Goal: Information Seeking & Learning: Learn about a topic

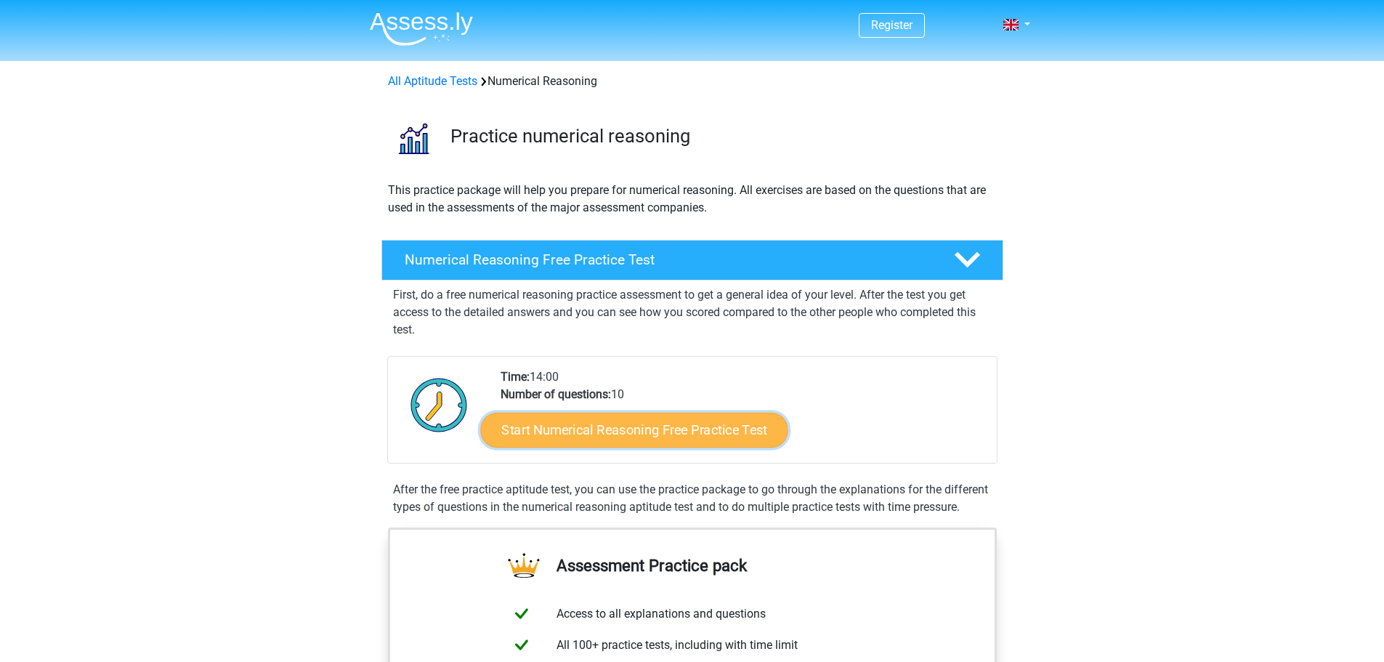
click at [653, 430] on link "Start Numerical Reasoning Free Practice Test" at bounding box center [633, 429] width 307 height 35
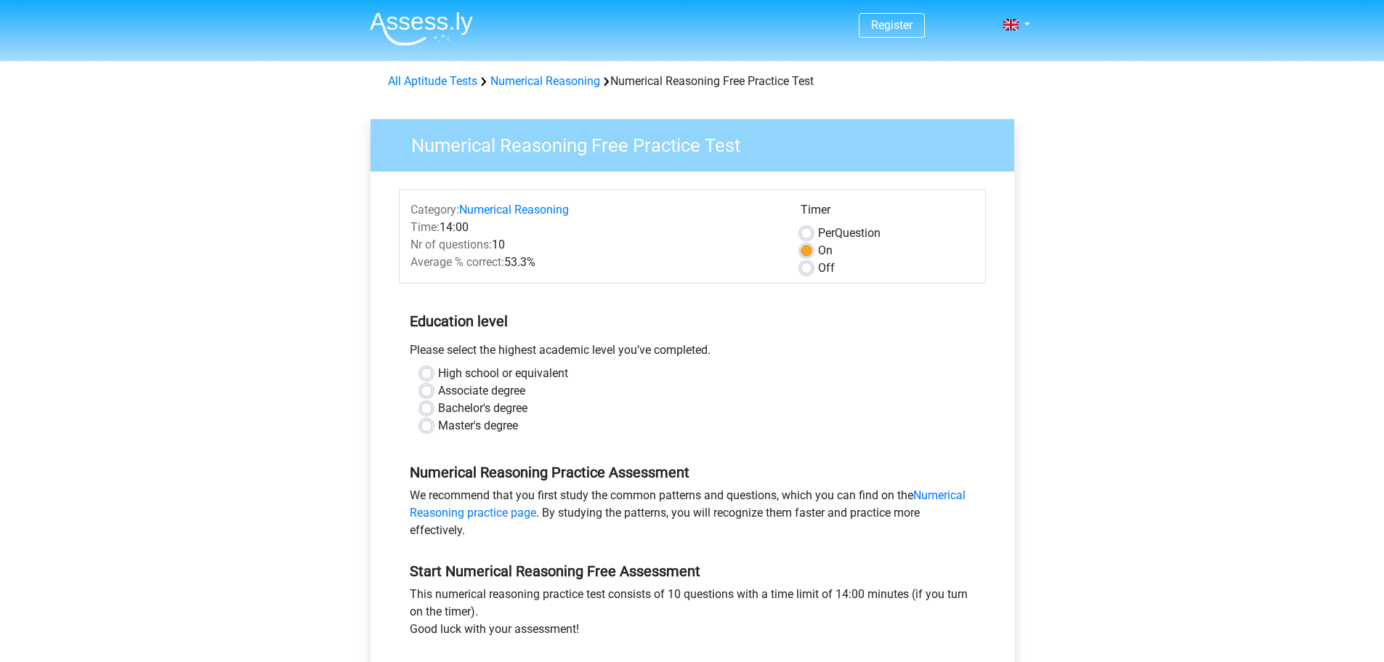
click at [509, 405] on label "Bachelor's degree" at bounding box center [482, 408] width 89 height 17
click at [432, 405] on input "Bachelor's degree" at bounding box center [427, 407] width 12 height 15
radio input "true"
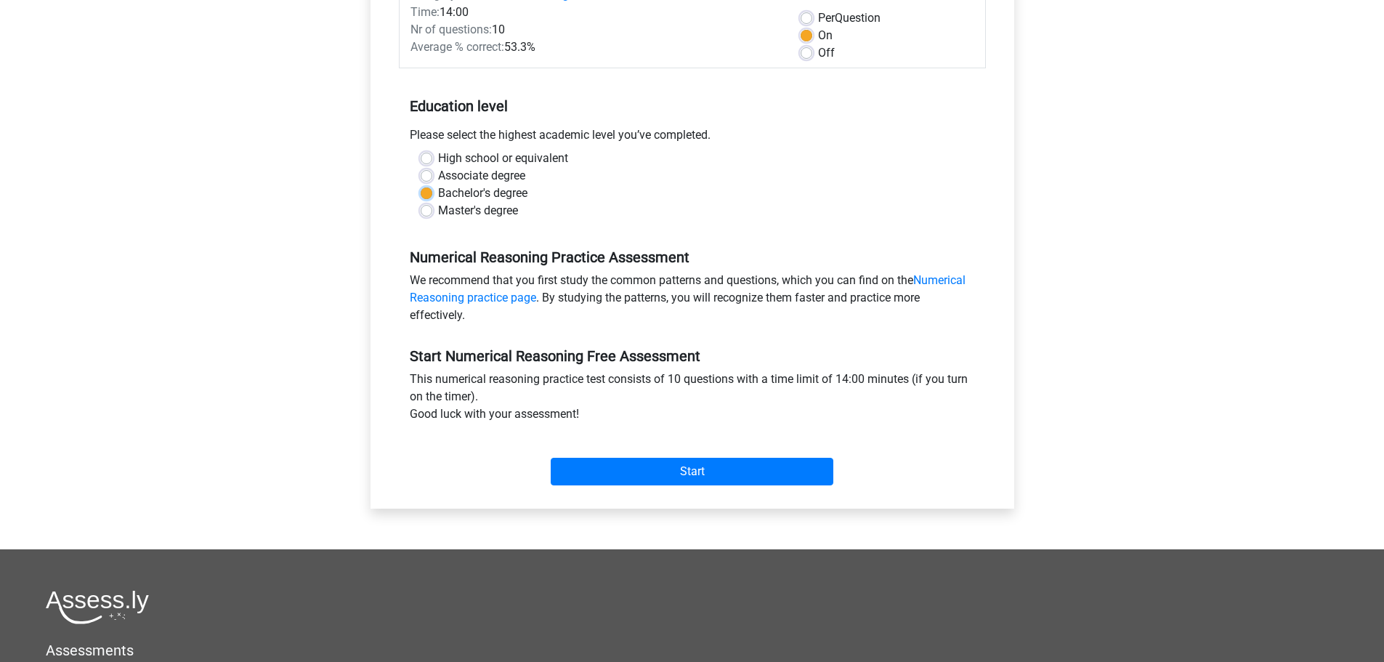
scroll to position [363, 0]
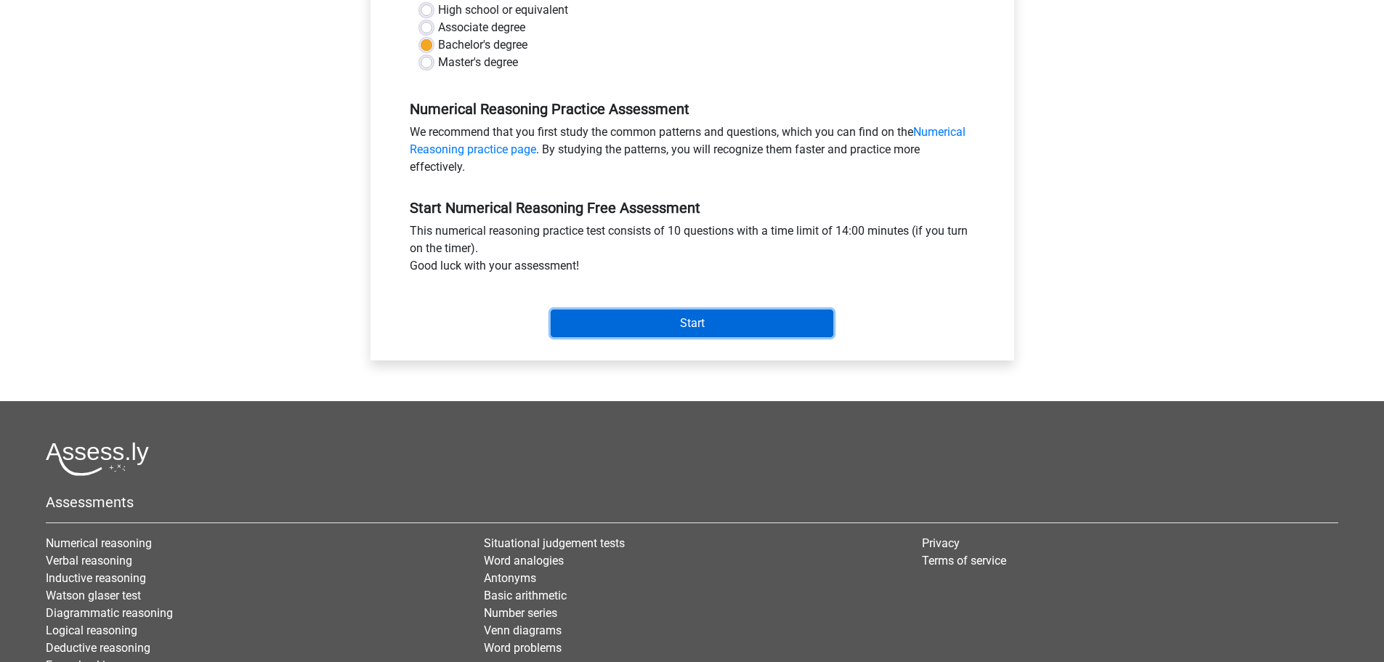
click at [647, 315] on input "Start" at bounding box center [692, 324] width 283 height 28
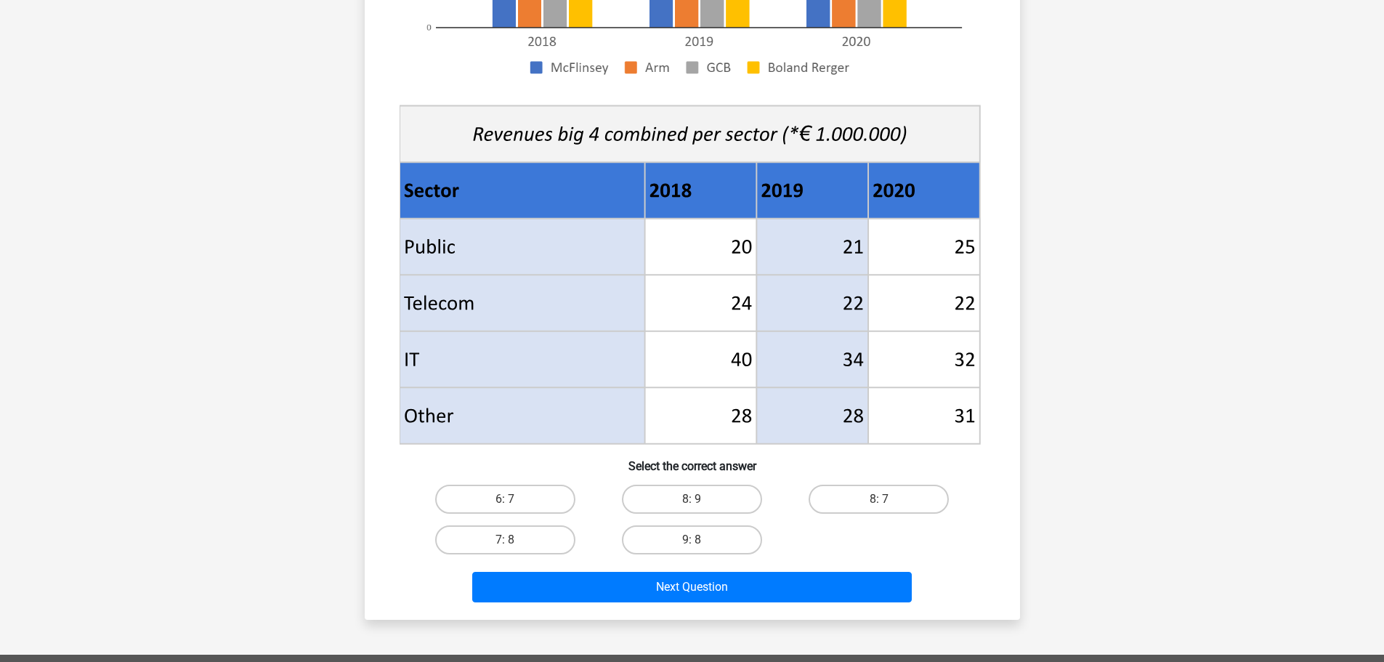
scroll to position [436, 0]
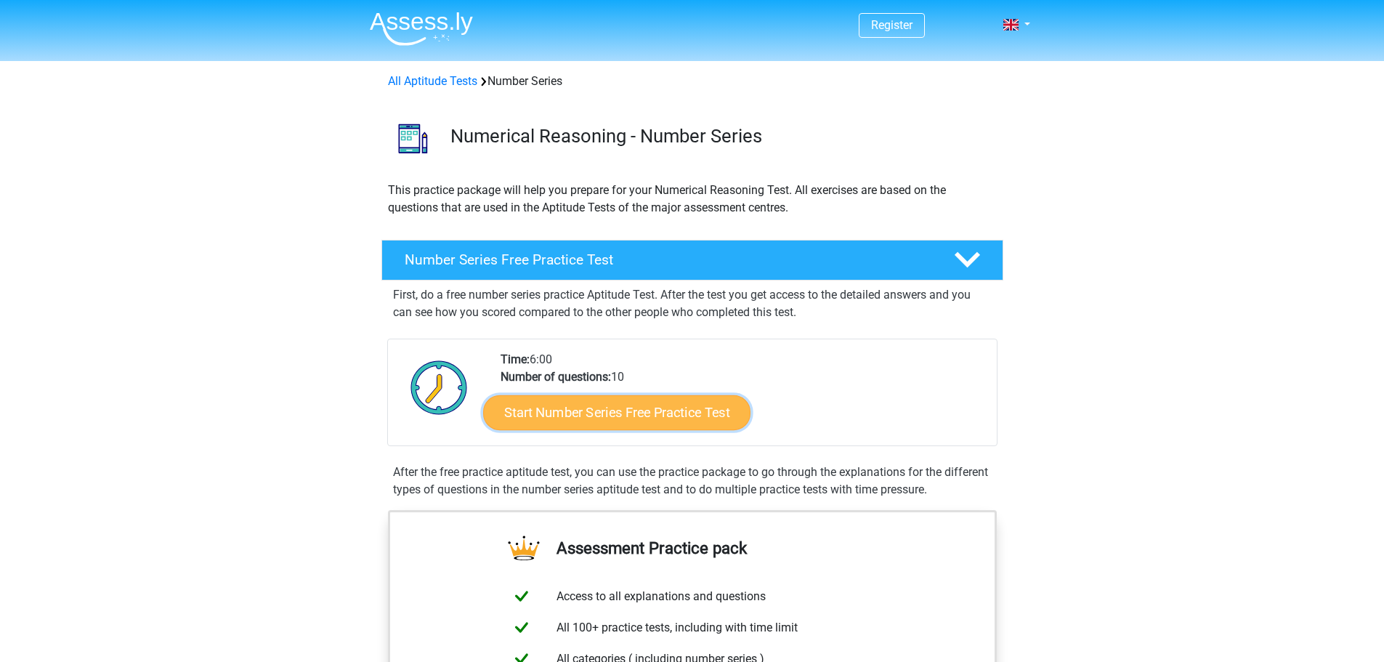
click at [656, 413] on link "Start Number Series Free Practice Test" at bounding box center [616, 412] width 267 height 35
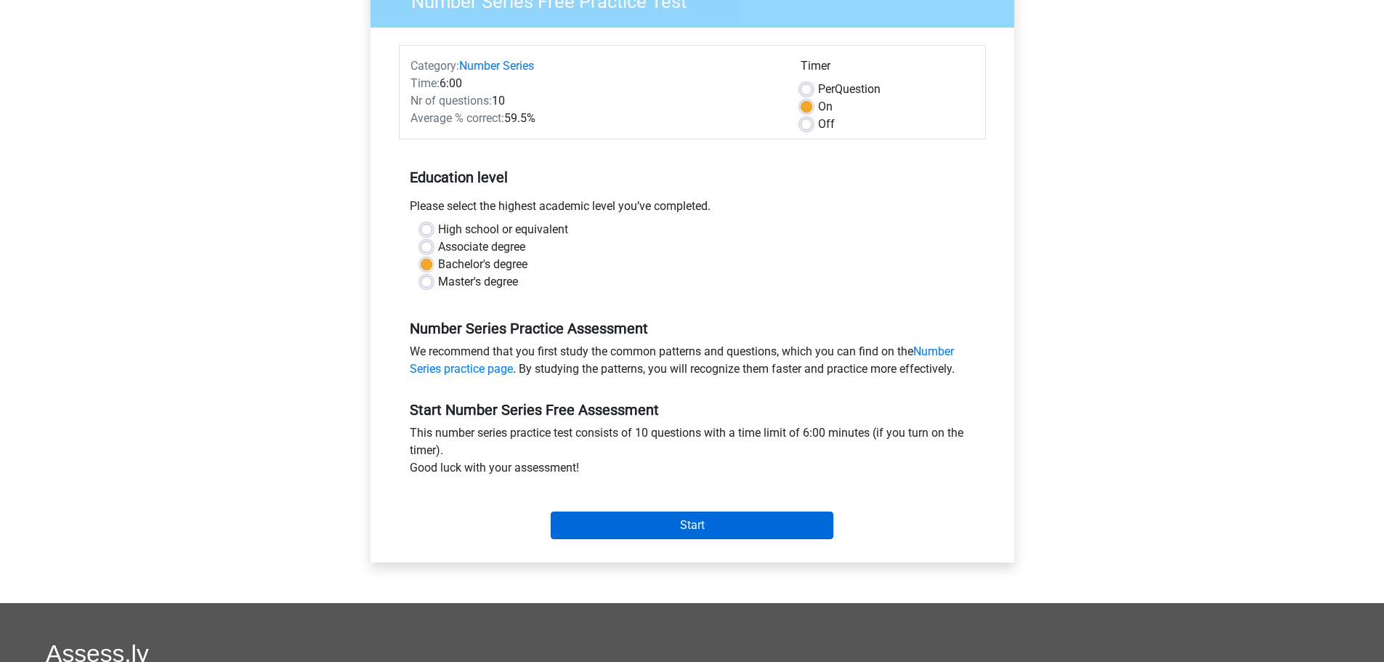
scroll to position [145, 0]
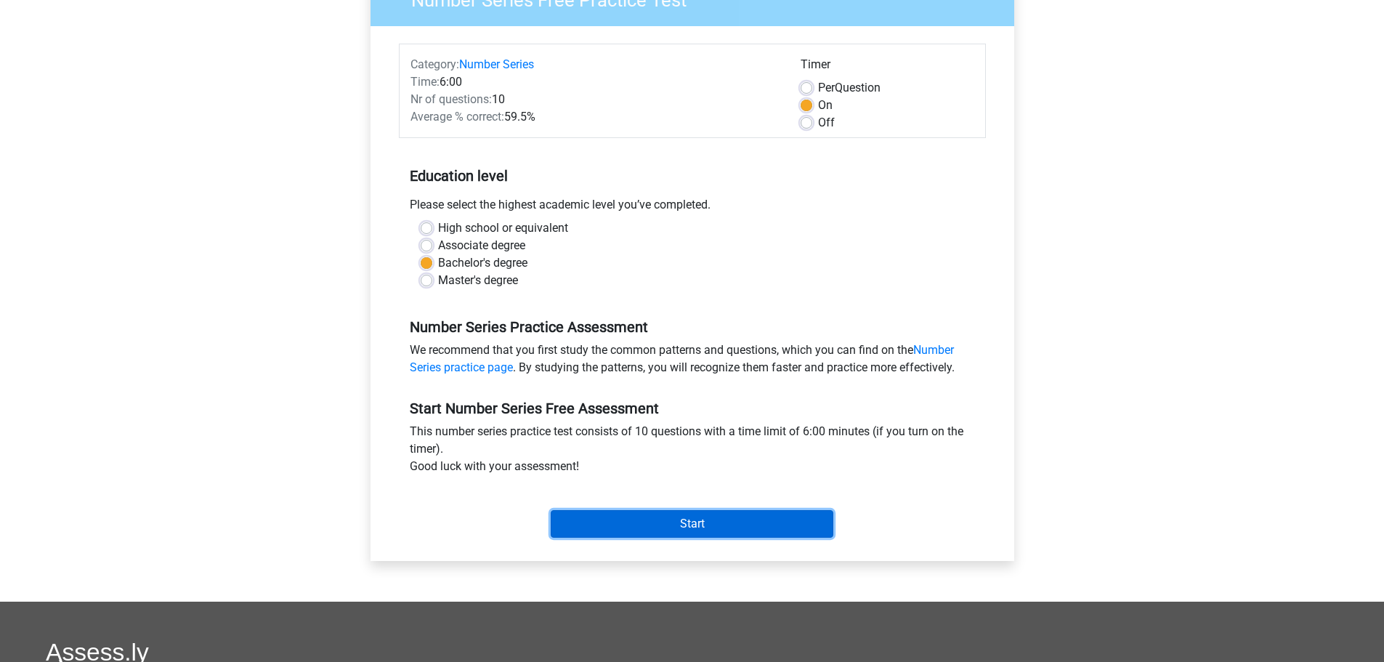
click at [665, 522] on input "Start" at bounding box center [692, 524] width 283 height 28
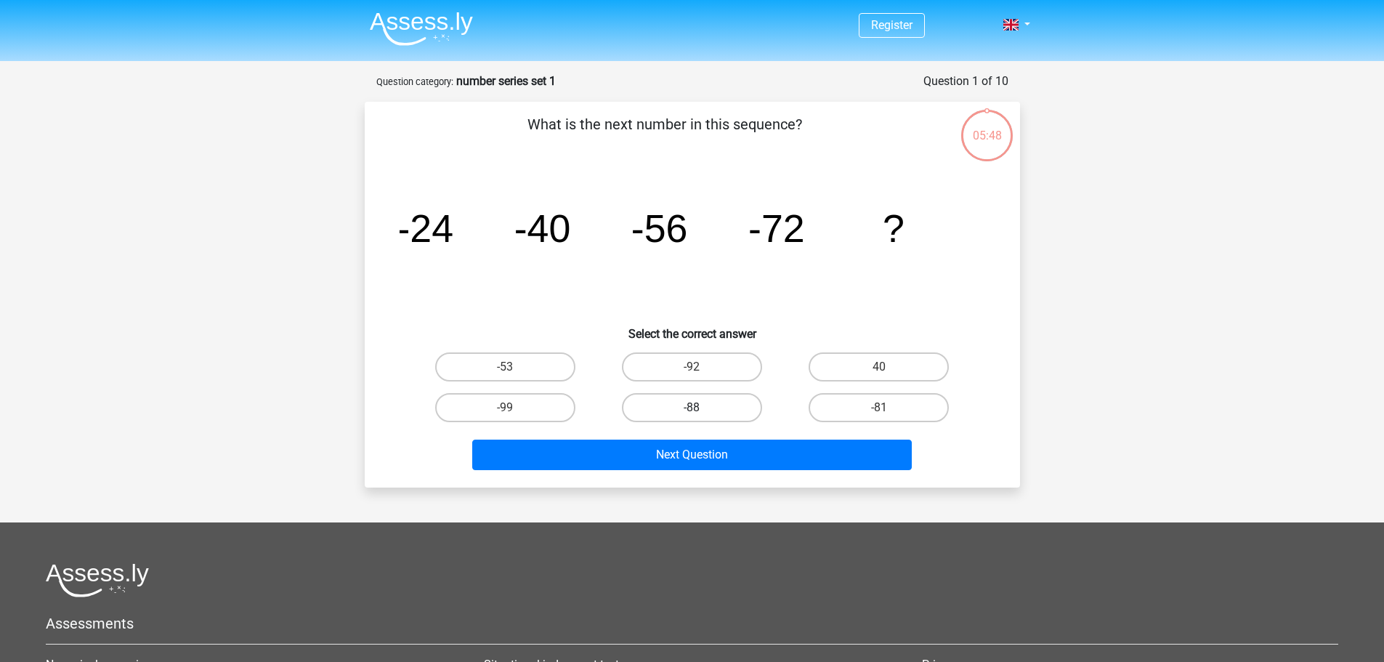
click at [684, 413] on label "-88" at bounding box center [692, 407] width 140 height 29
click at [692, 413] on input "-88" at bounding box center [696, 412] width 9 height 9
radio input "true"
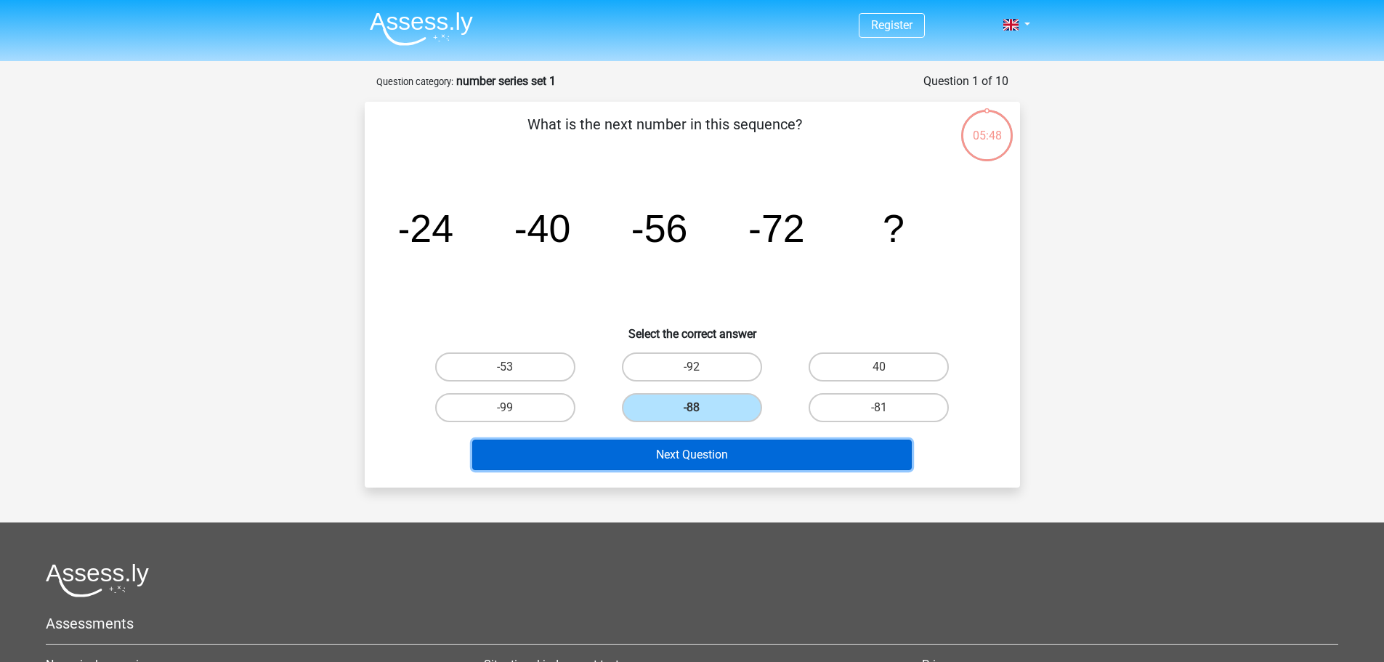
click at [692, 459] on button "Next Question" at bounding box center [692, 455] width 440 height 31
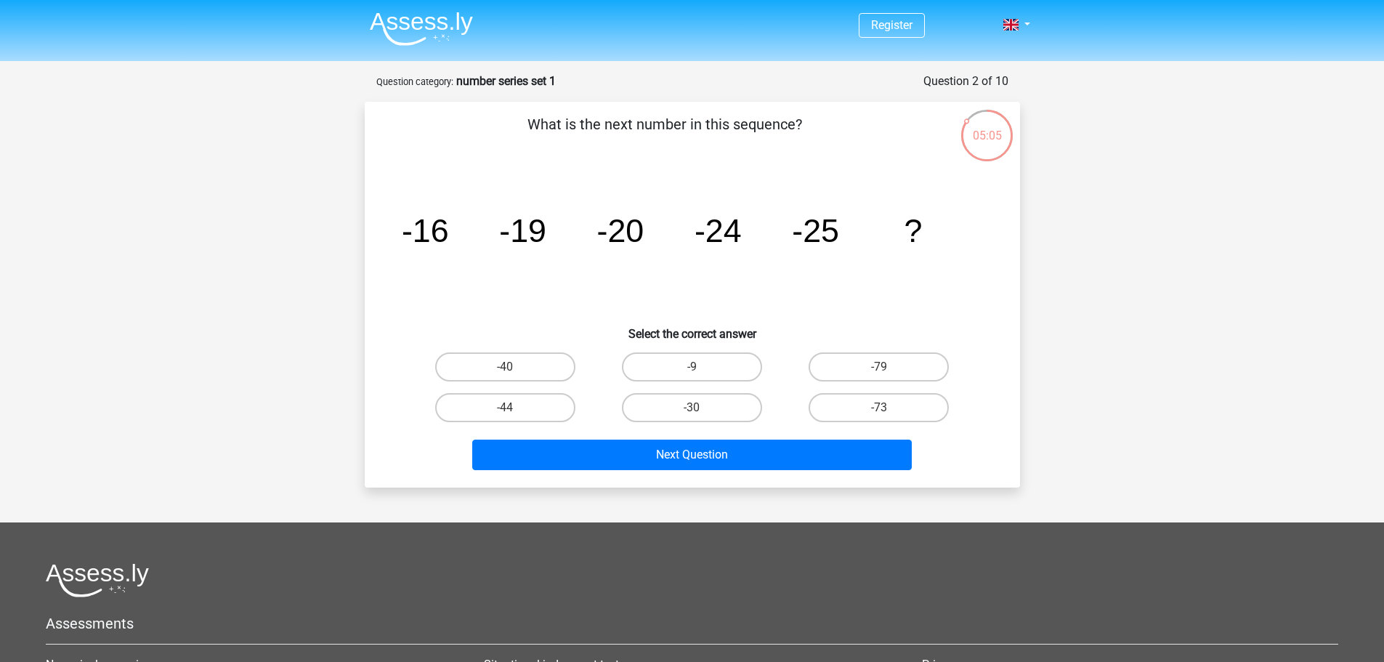
click at [693, 412] on input "-30" at bounding box center [696, 412] width 9 height 9
radio input "true"
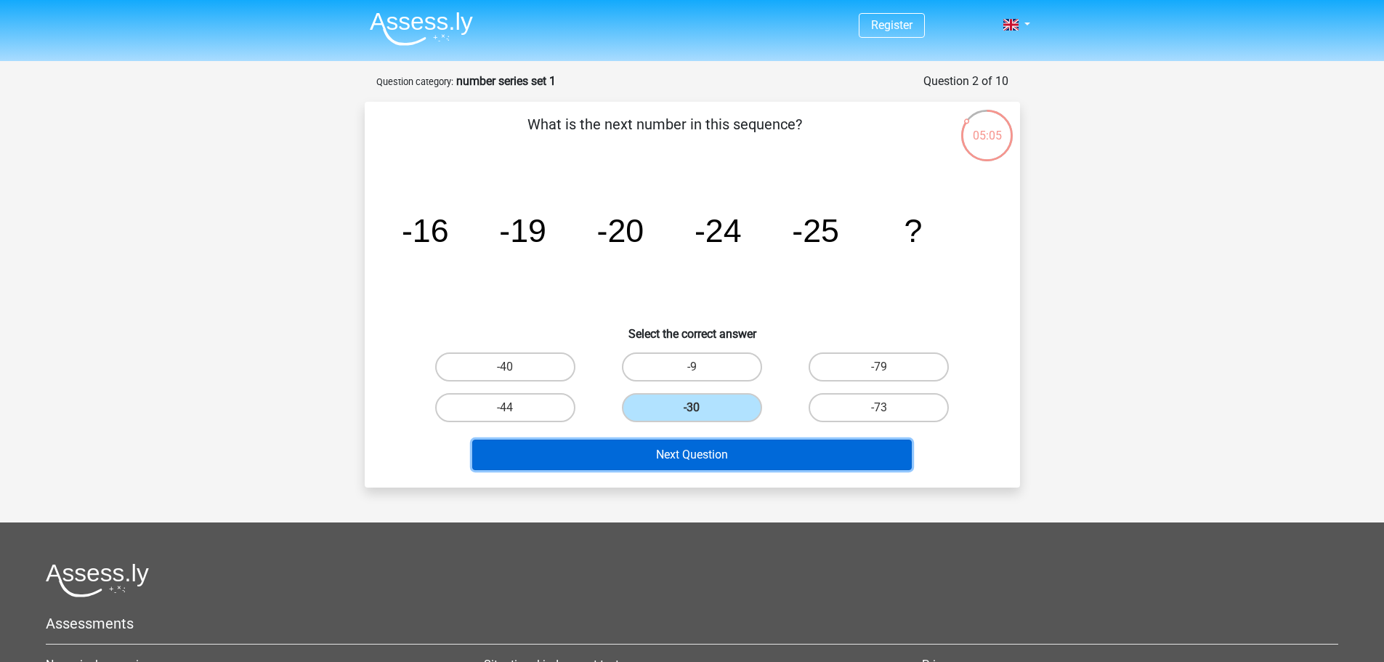
click at [699, 456] on button "Next Question" at bounding box center [692, 455] width 440 height 31
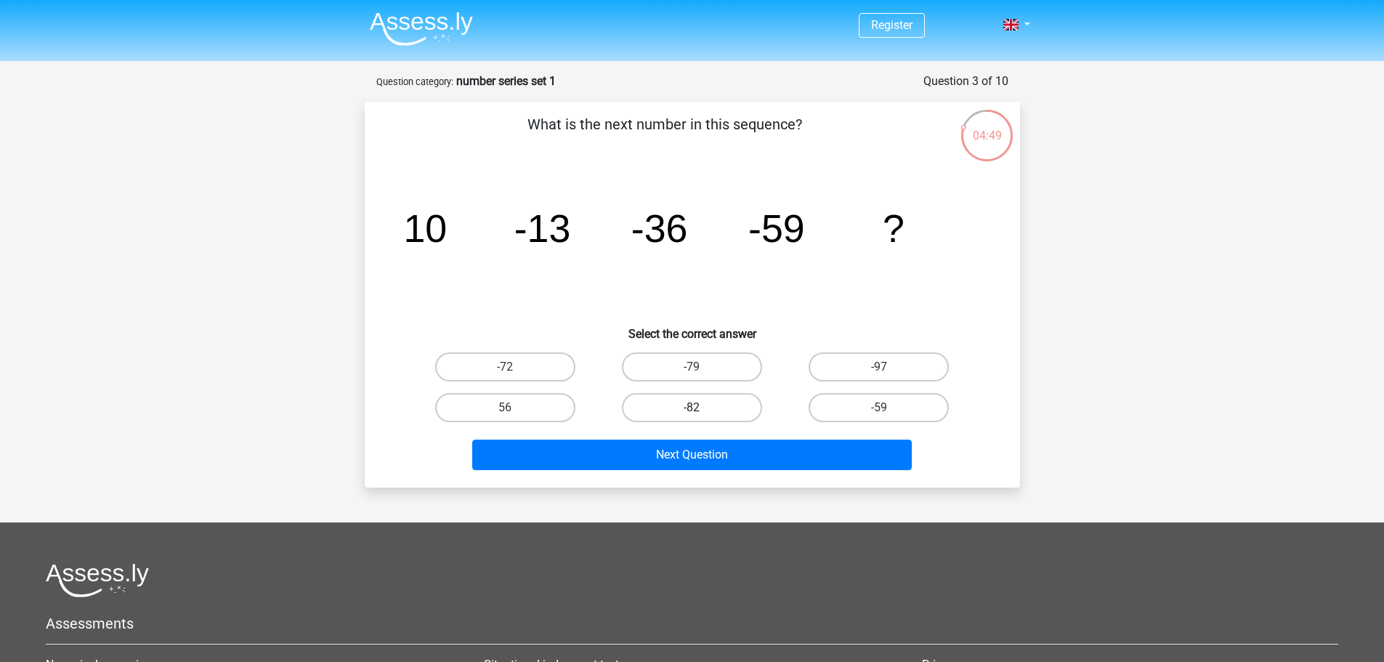
click at [703, 405] on label "-82" at bounding box center [692, 407] width 140 height 29
click at [701, 408] on input "-82" at bounding box center [696, 412] width 9 height 9
radio input "true"
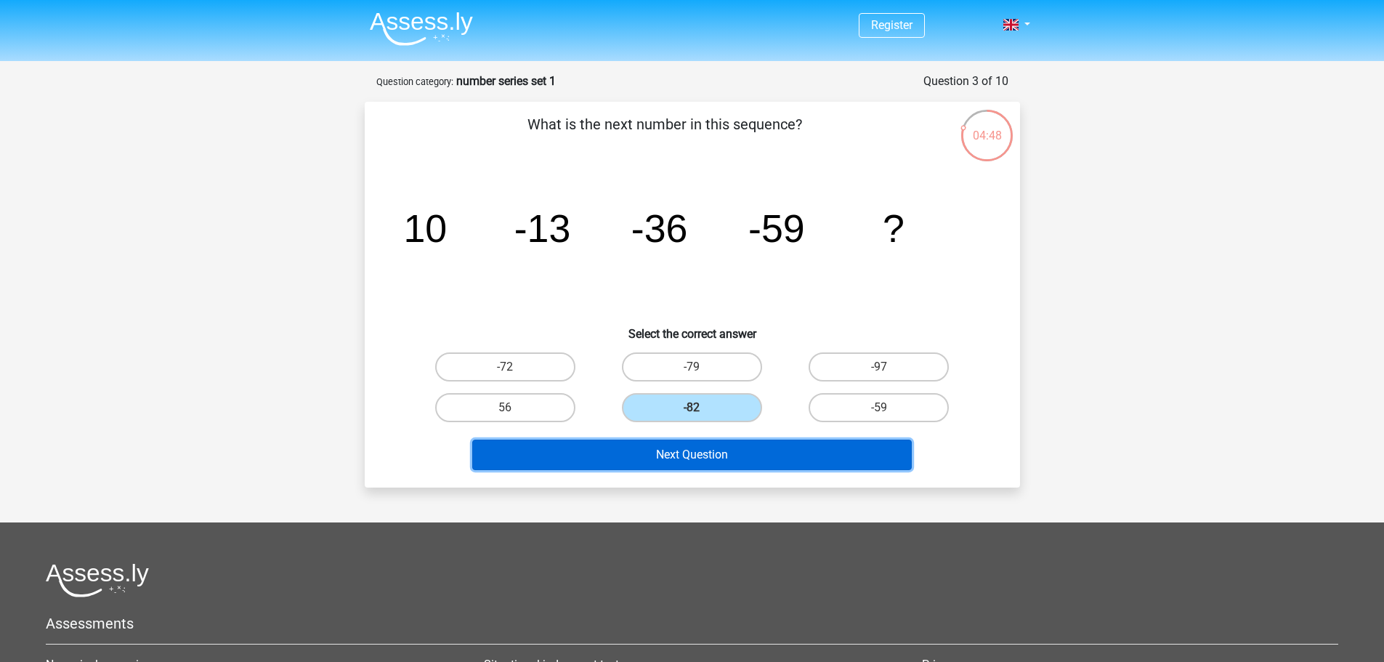
click at [718, 452] on button "Next Question" at bounding box center [692, 455] width 440 height 31
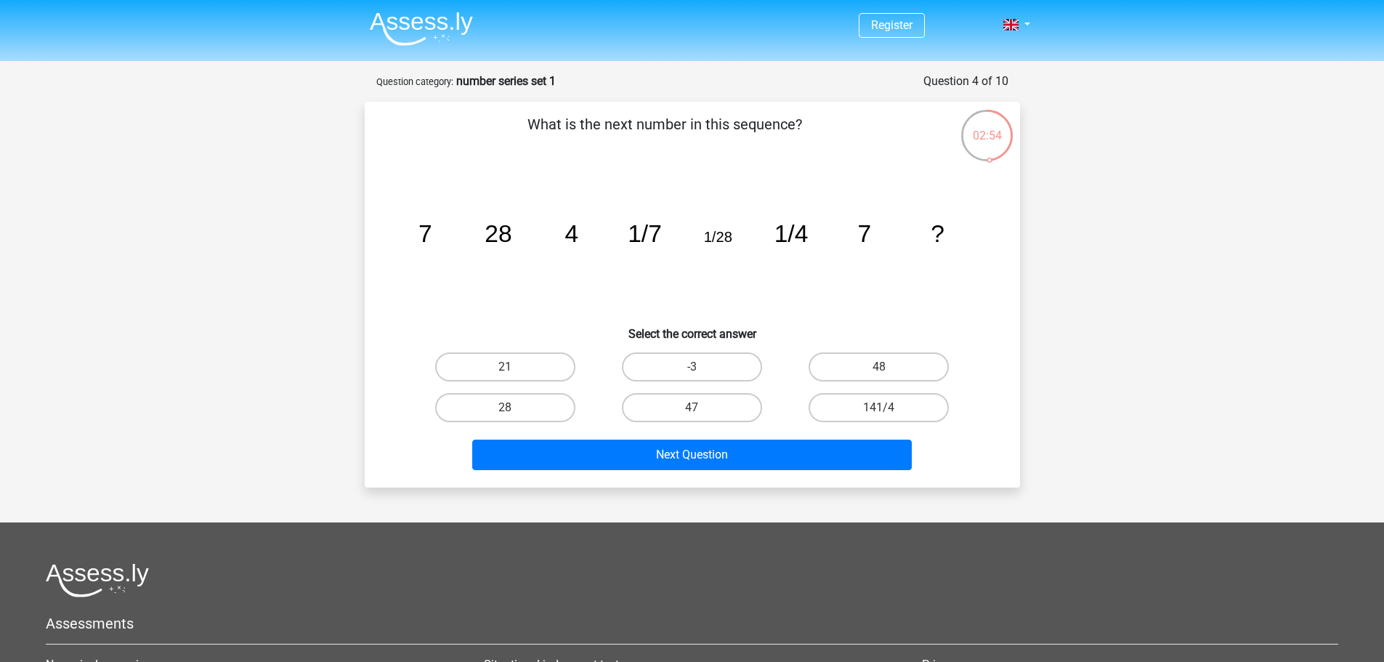
click at [701, 336] on h6 "Select the correct answer" at bounding box center [692, 327] width 609 height 25
click at [699, 358] on label "-3" at bounding box center [692, 366] width 140 height 29
click at [699, 367] on input "-3" at bounding box center [696, 371] width 9 height 9
radio input "true"
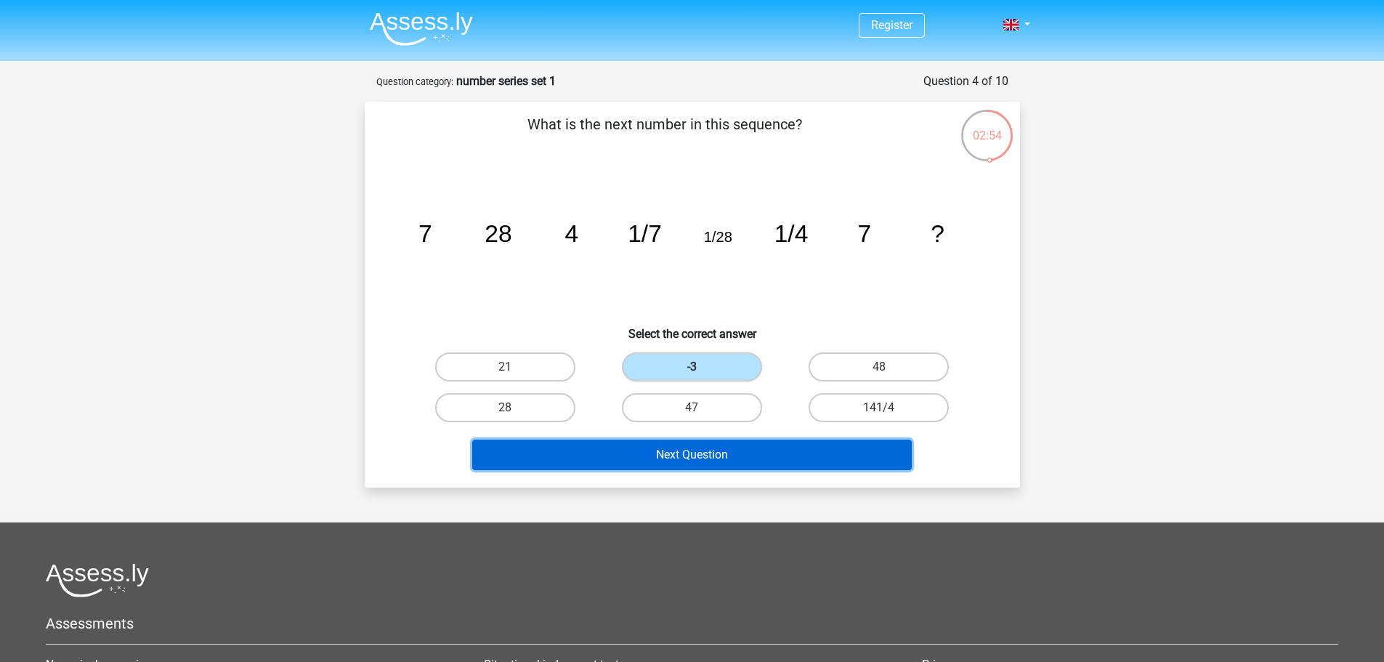
click at [690, 469] on button "Next Question" at bounding box center [692, 455] width 440 height 31
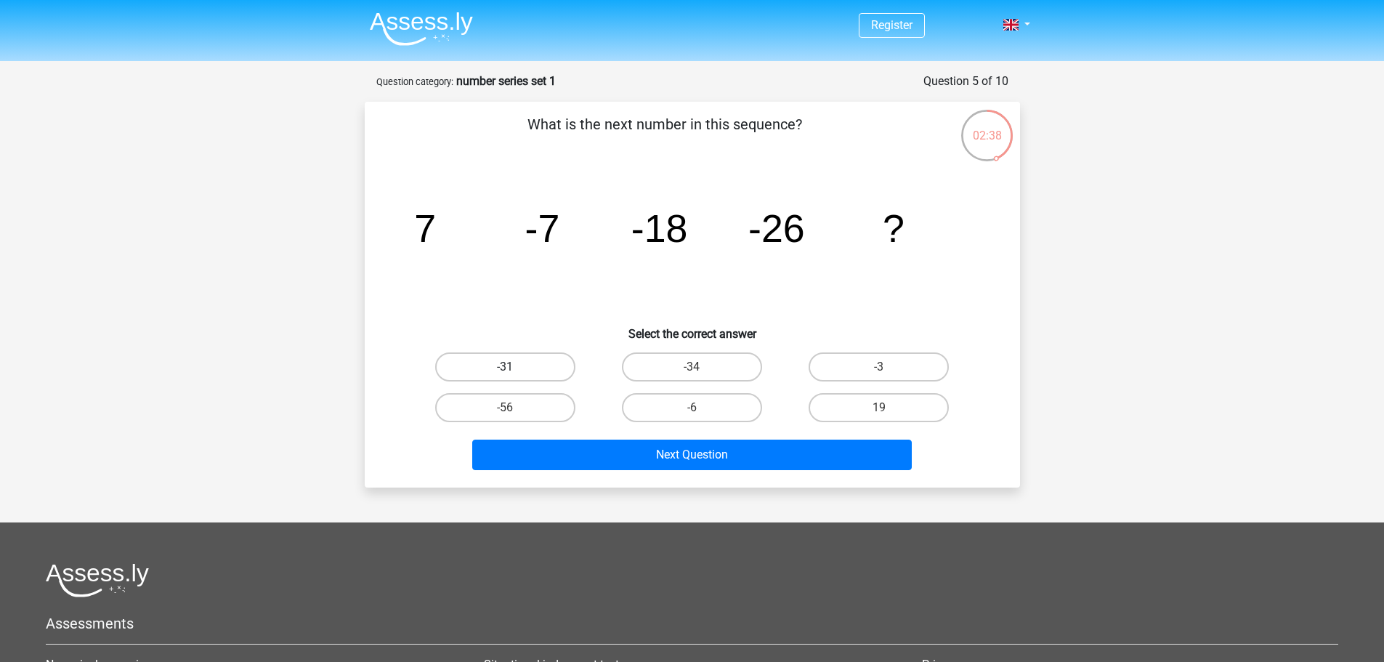
click at [552, 376] on label "-31" at bounding box center [505, 366] width 140 height 29
click at [514, 376] on input "-31" at bounding box center [509, 371] width 9 height 9
radio input "true"
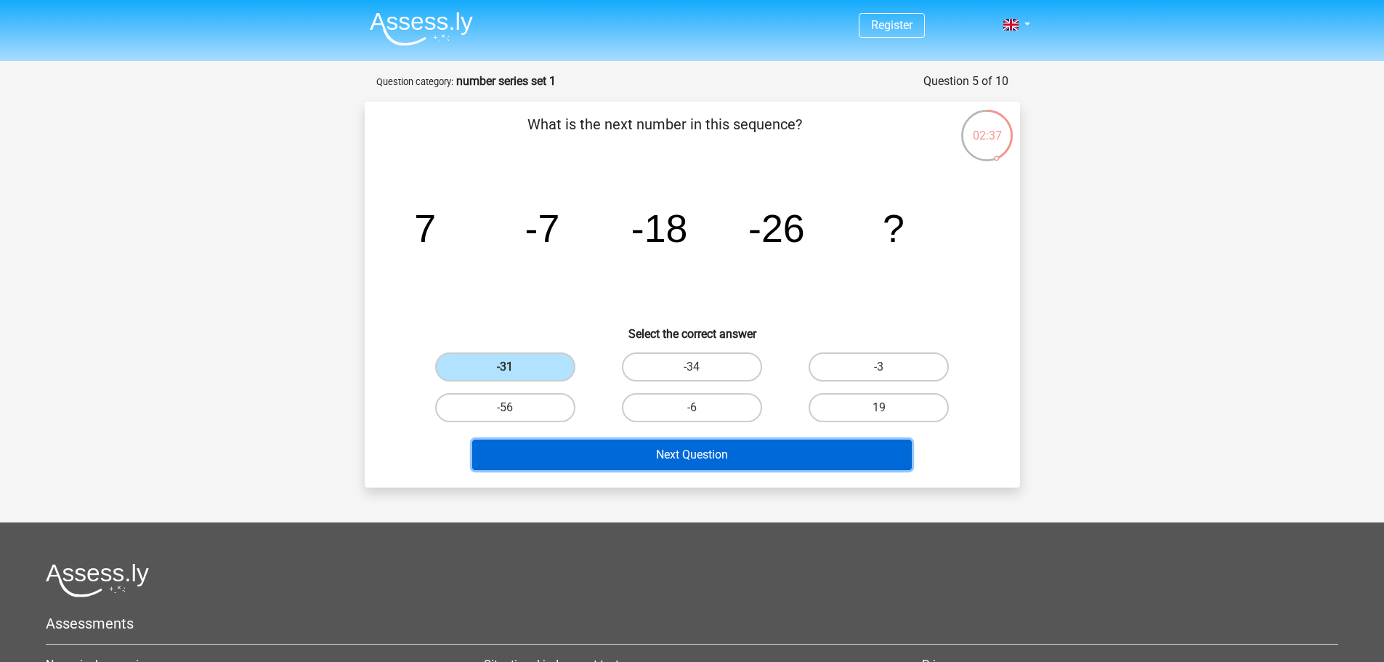
click at [609, 446] on button "Next Question" at bounding box center [692, 455] width 440 height 31
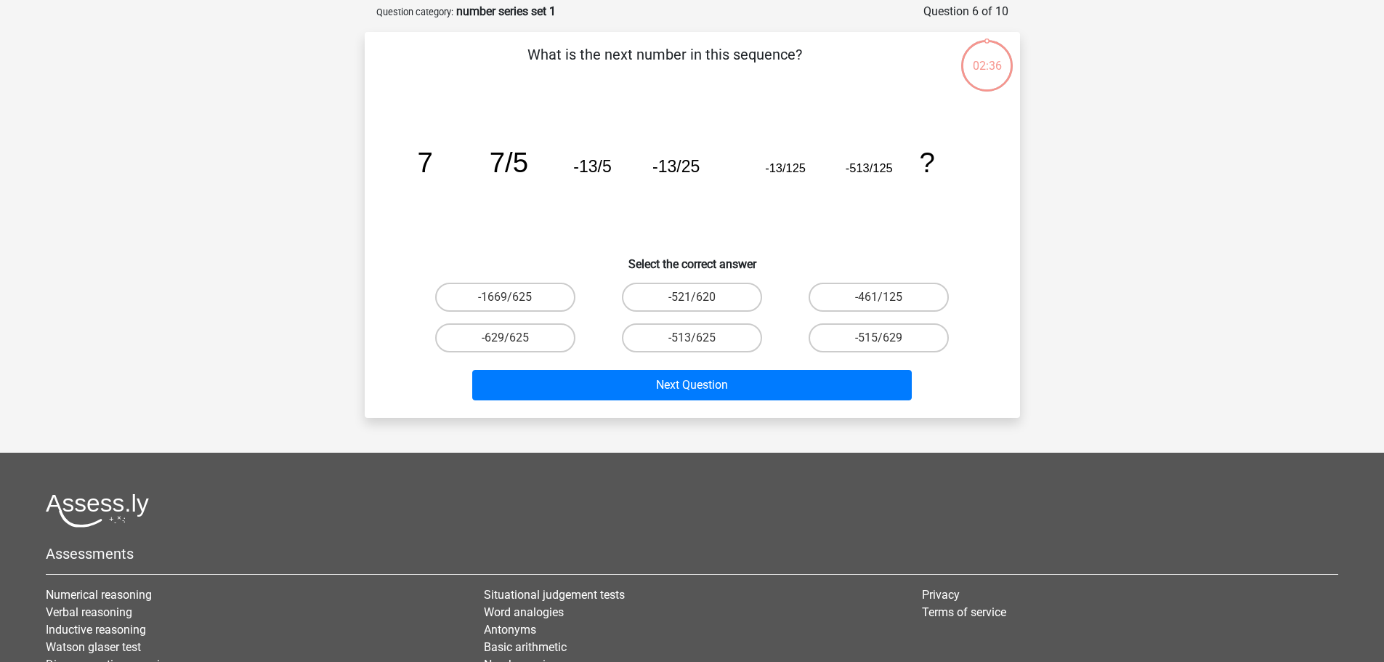
scroll to position [73, 0]
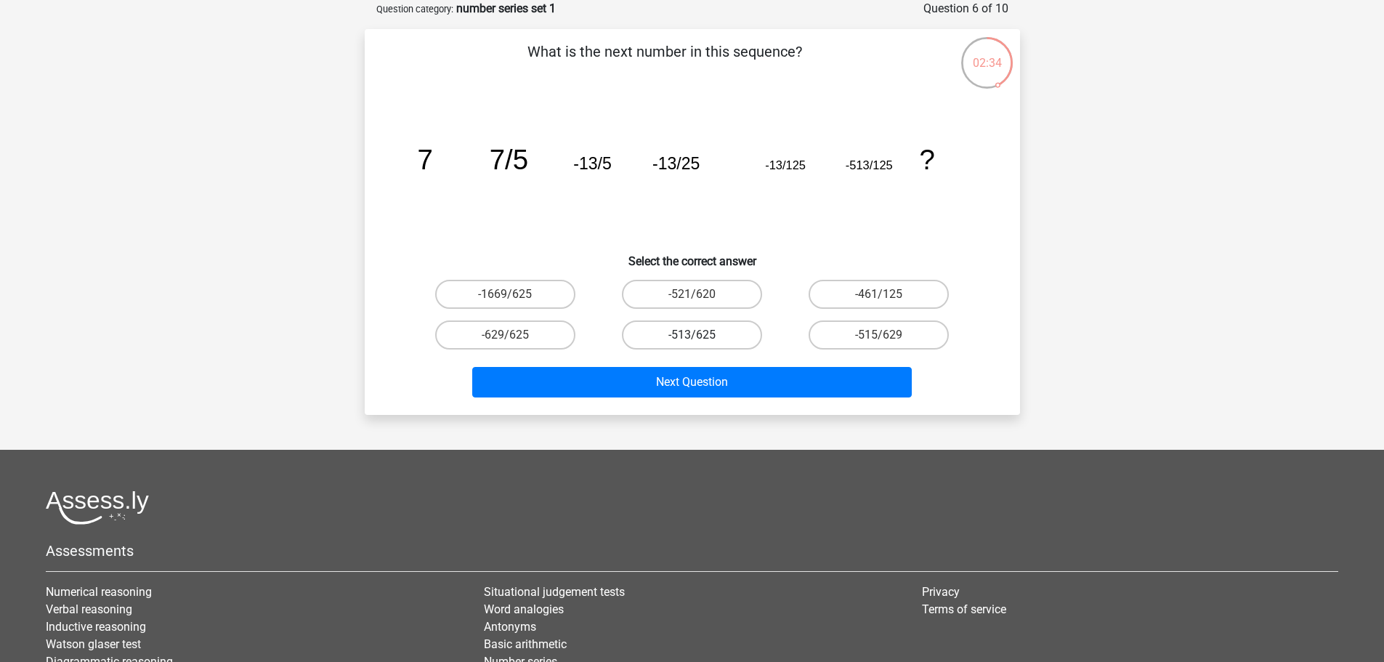
click at [699, 329] on label "-513/625" at bounding box center [692, 334] width 140 height 29
click at [699, 335] on input "-513/625" at bounding box center [696, 339] width 9 height 9
radio input "true"
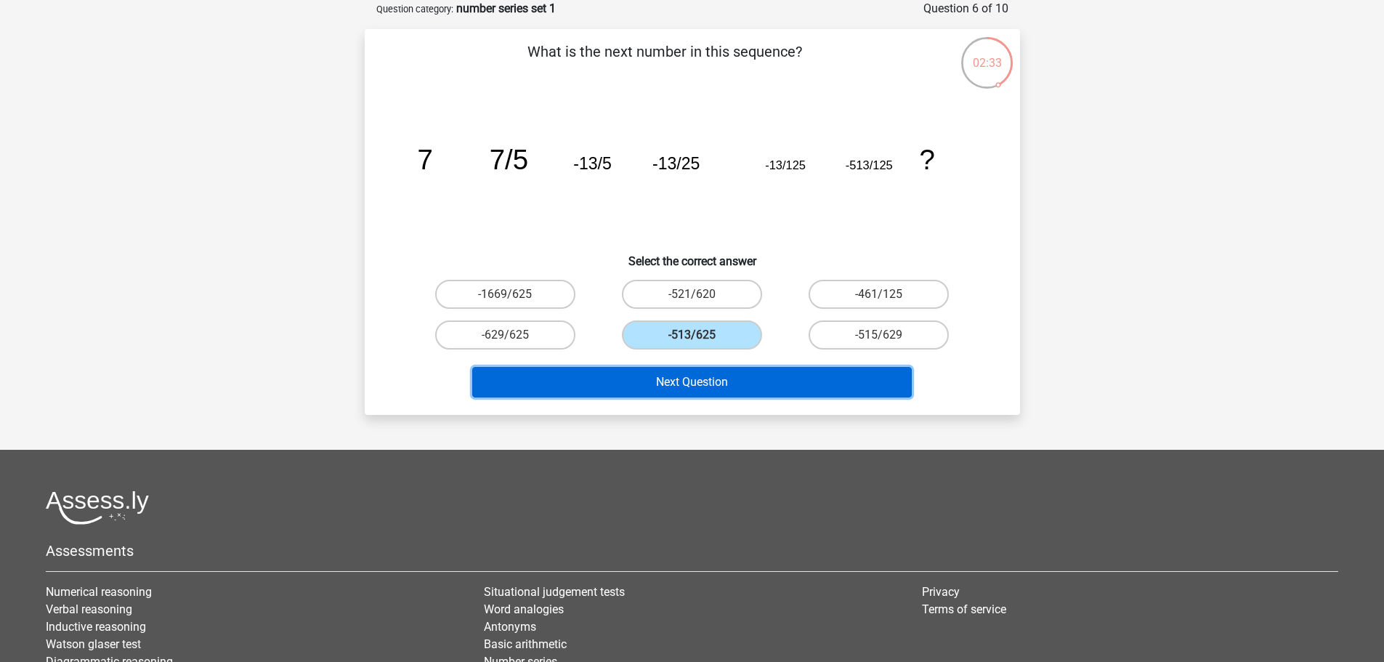
click at [717, 382] on button "Next Question" at bounding box center [692, 382] width 440 height 31
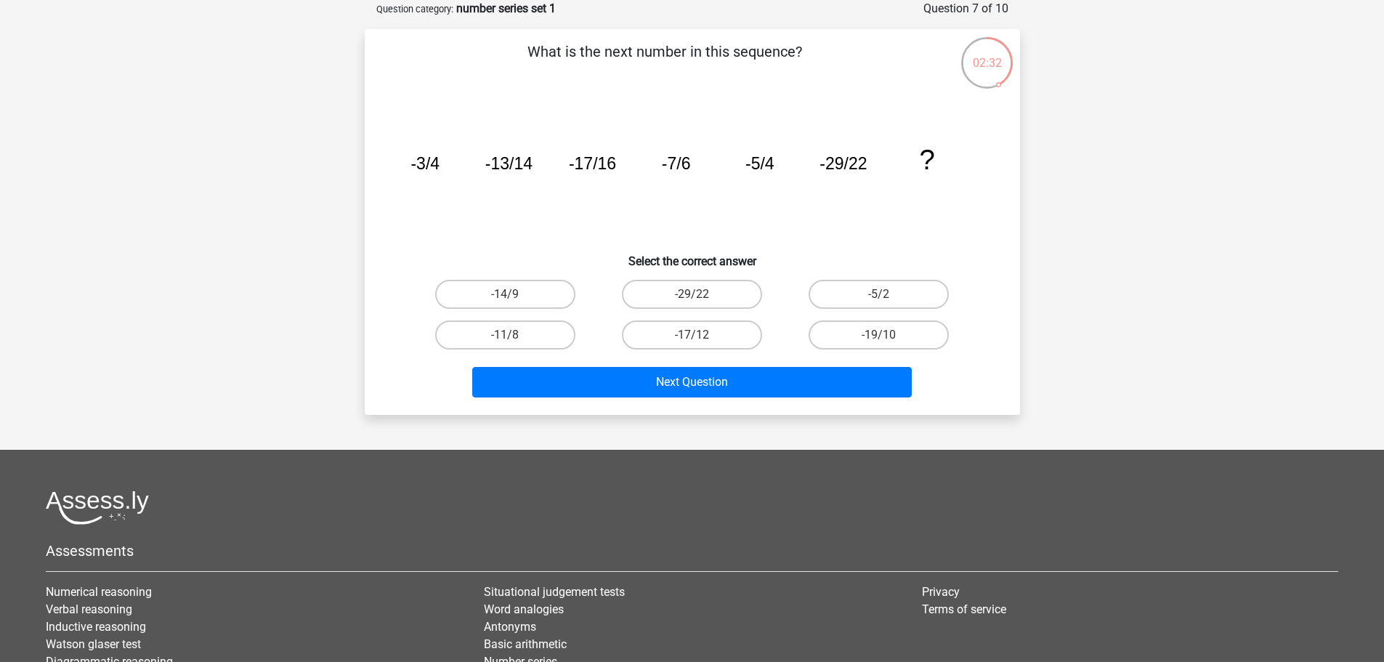
click at [596, 328] on div "-11/8" at bounding box center [505, 335] width 187 height 41
drag, startPoint x: 470, startPoint y: 352, endPoint x: 488, endPoint y: 338, distance: 22.2
click at [475, 350] on div "-11/8" at bounding box center [505, 335] width 187 height 41
click at [490, 335] on label "-11/8" at bounding box center [505, 334] width 140 height 29
click at [505, 335] on input "-11/8" at bounding box center [509, 339] width 9 height 9
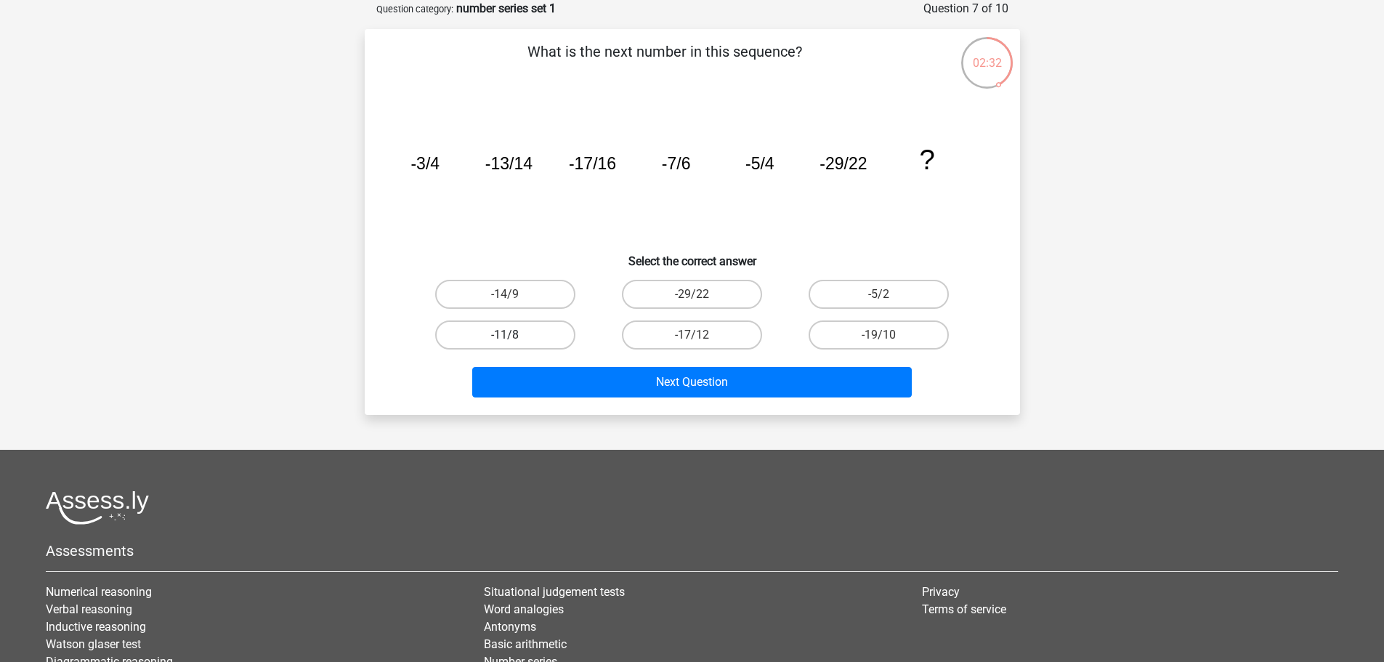
radio input "true"
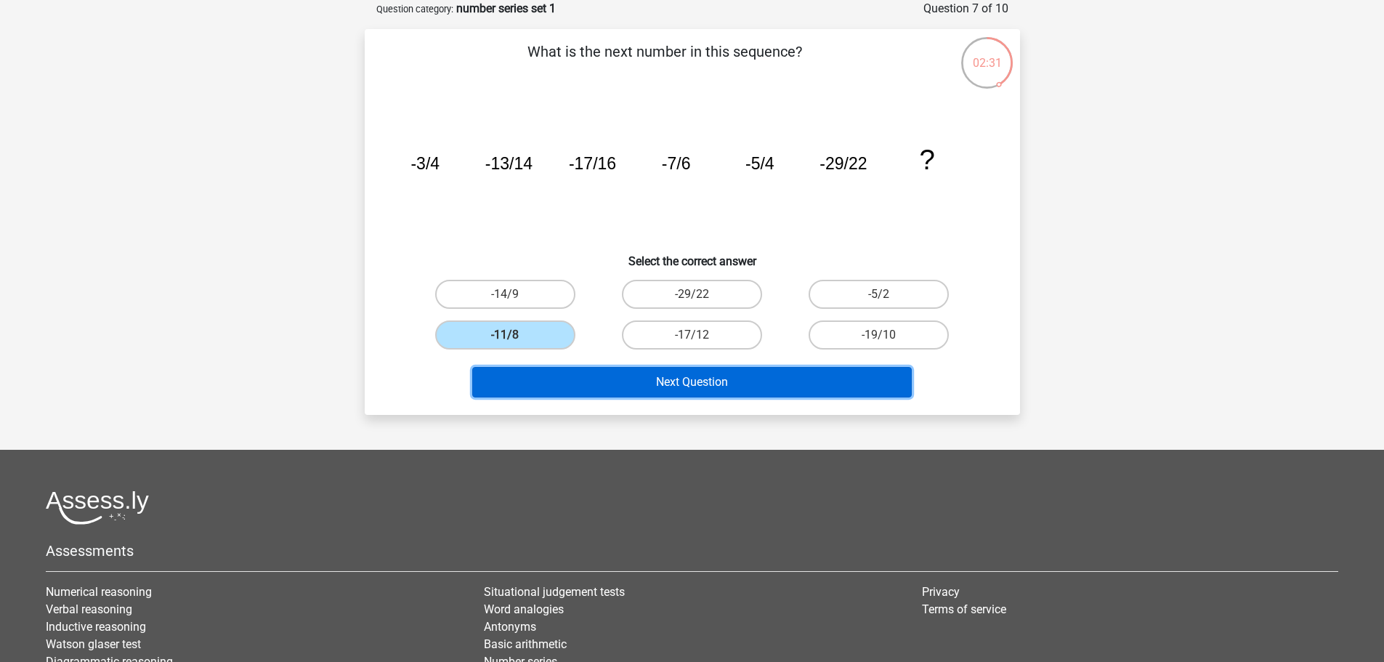
click at [520, 374] on button "Next Question" at bounding box center [692, 382] width 440 height 31
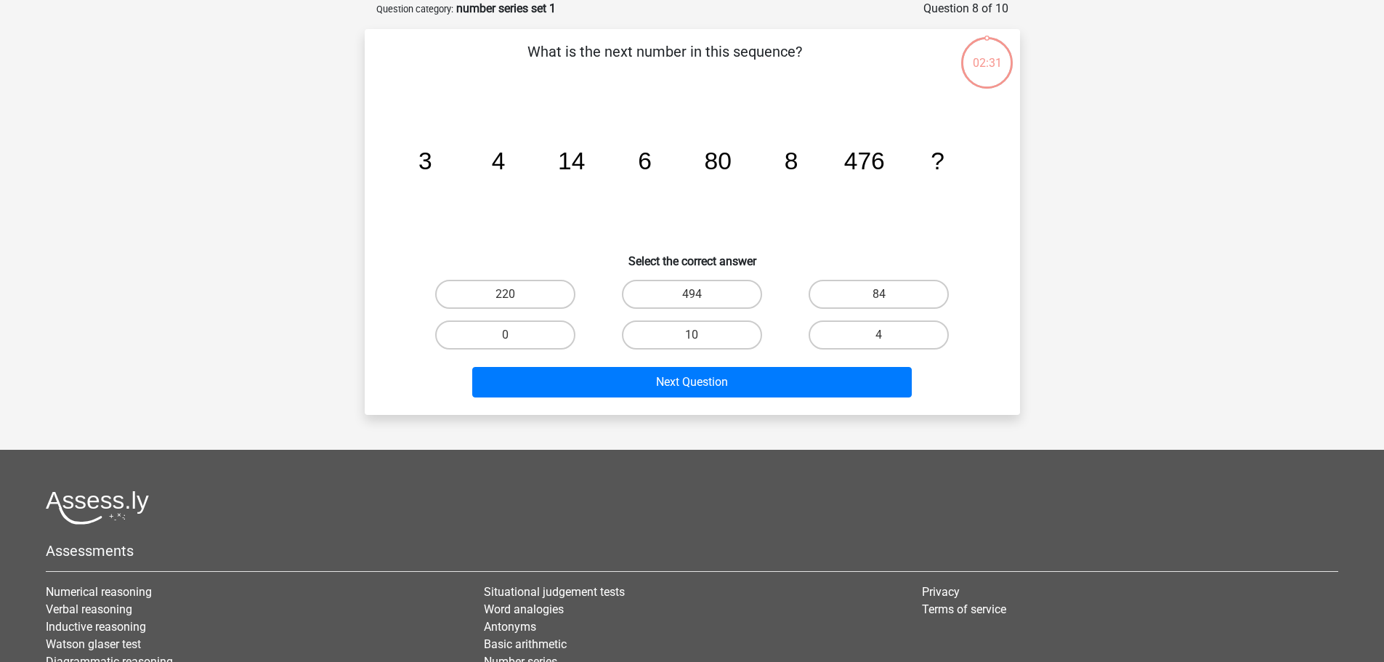
click at [509, 309] on div "220" at bounding box center [505, 294] width 187 height 41
